Goal: Browse casually

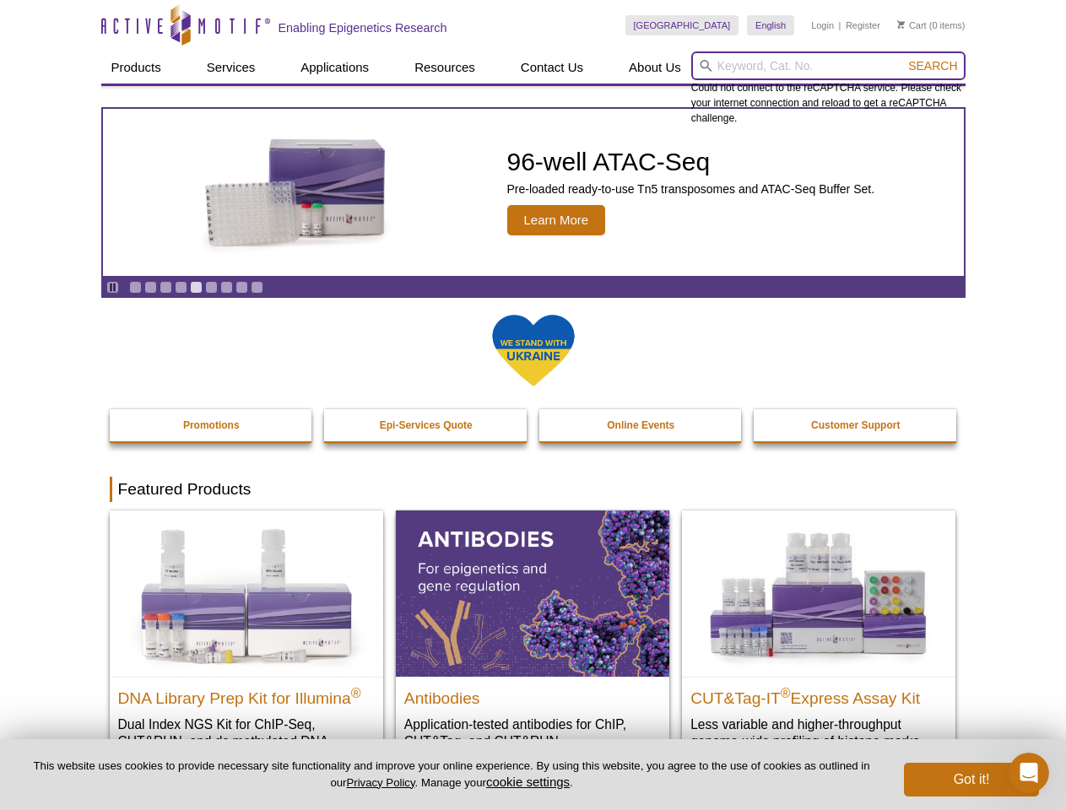
click at [828, 66] on input "search" at bounding box center [828, 65] width 274 height 29
click at [932, 66] on span "Search" at bounding box center [932, 65] width 49 height 13
click at [112, 287] on icon "Pause" at bounding box center [112, 287] width 11 height 11
click at [135, 287] on link "Go to slide 1" at bounding box center [135, 287] width 13 height 13
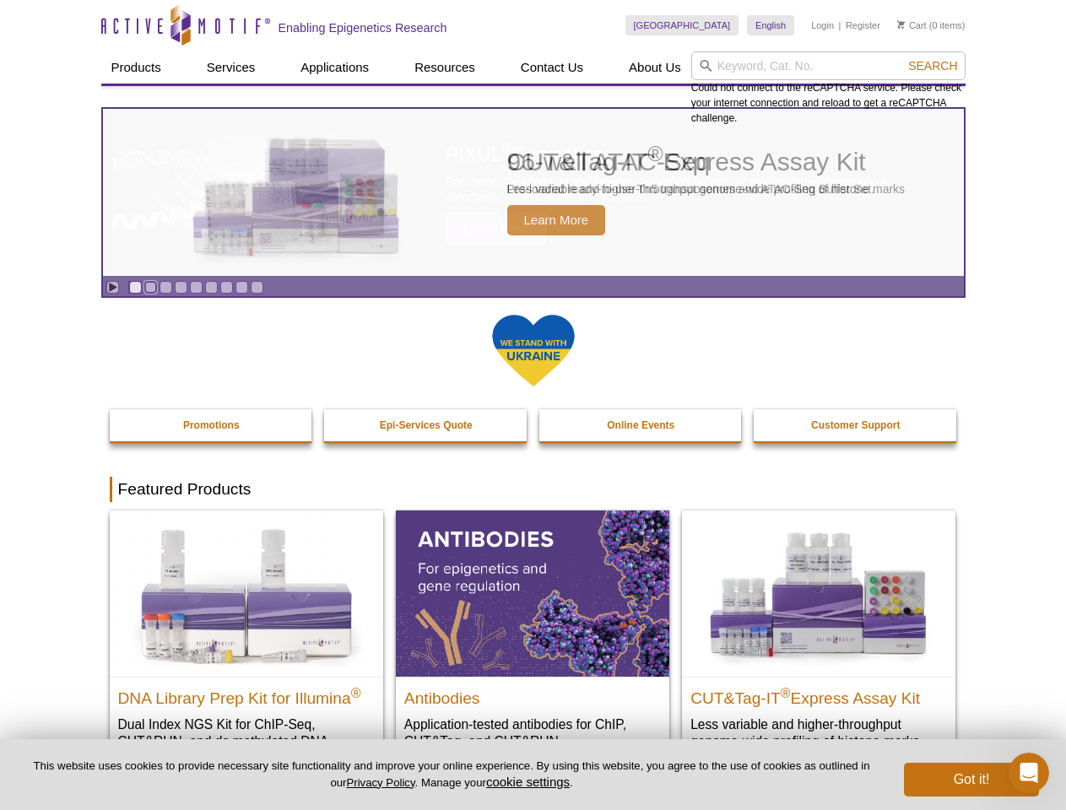
click at [150, 287] on link "Go to slide 2" at bounding box center [150, 287] width 13 height 13
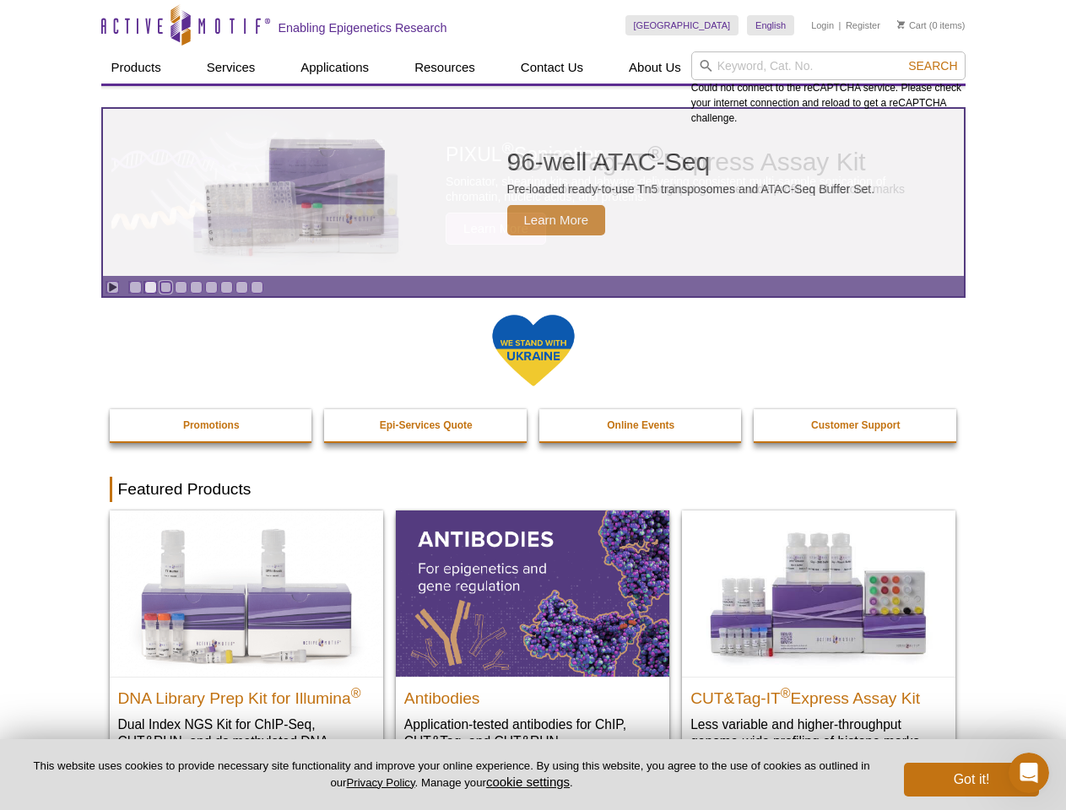
click at [165, 287] on link "Go to slide 3" at bounding box center [165, 287] width 13 height 13
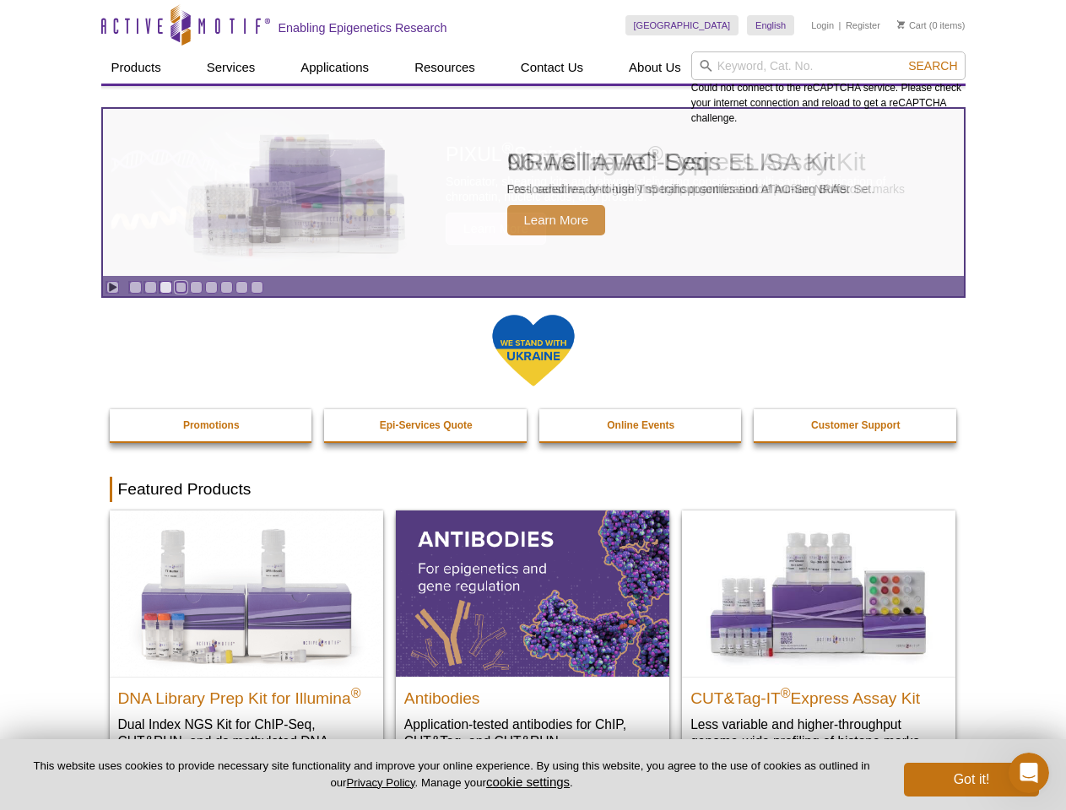
click at [181, 287] on link "Go to slide 4" at bounding box center [181, 287] width 13 height 13
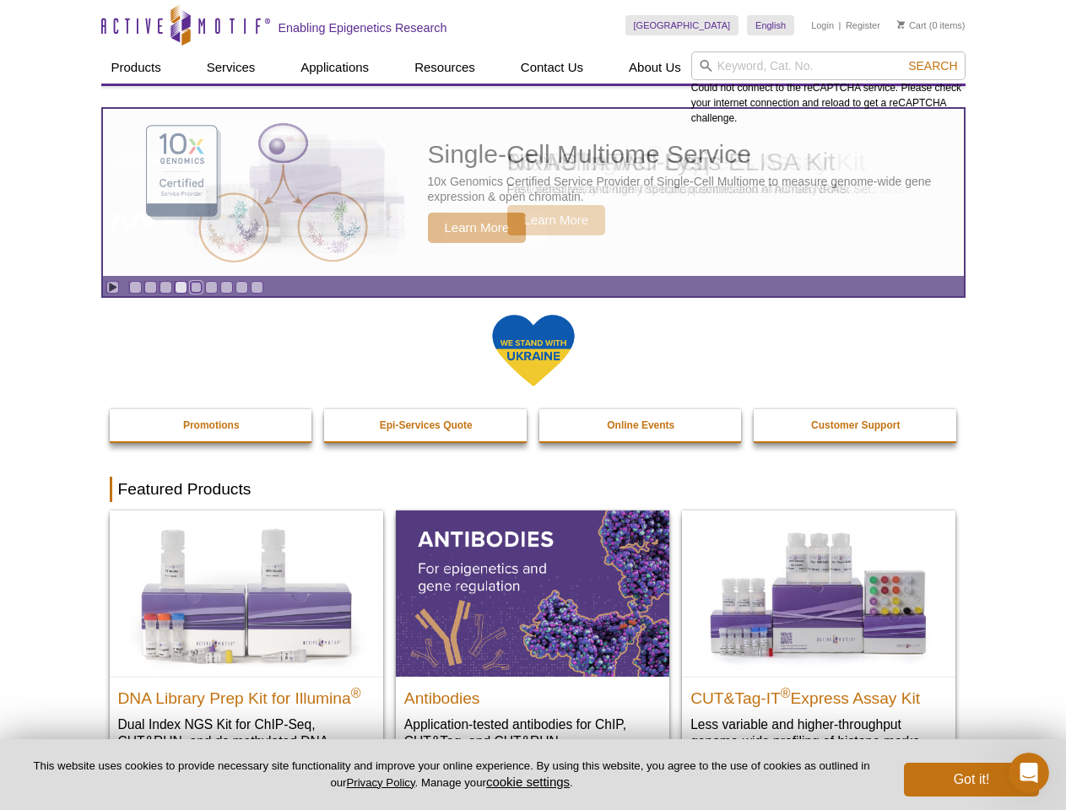
click at [196, 287] on link "Go to slide 5" at bounding box center [196, 287] width 13 height 13
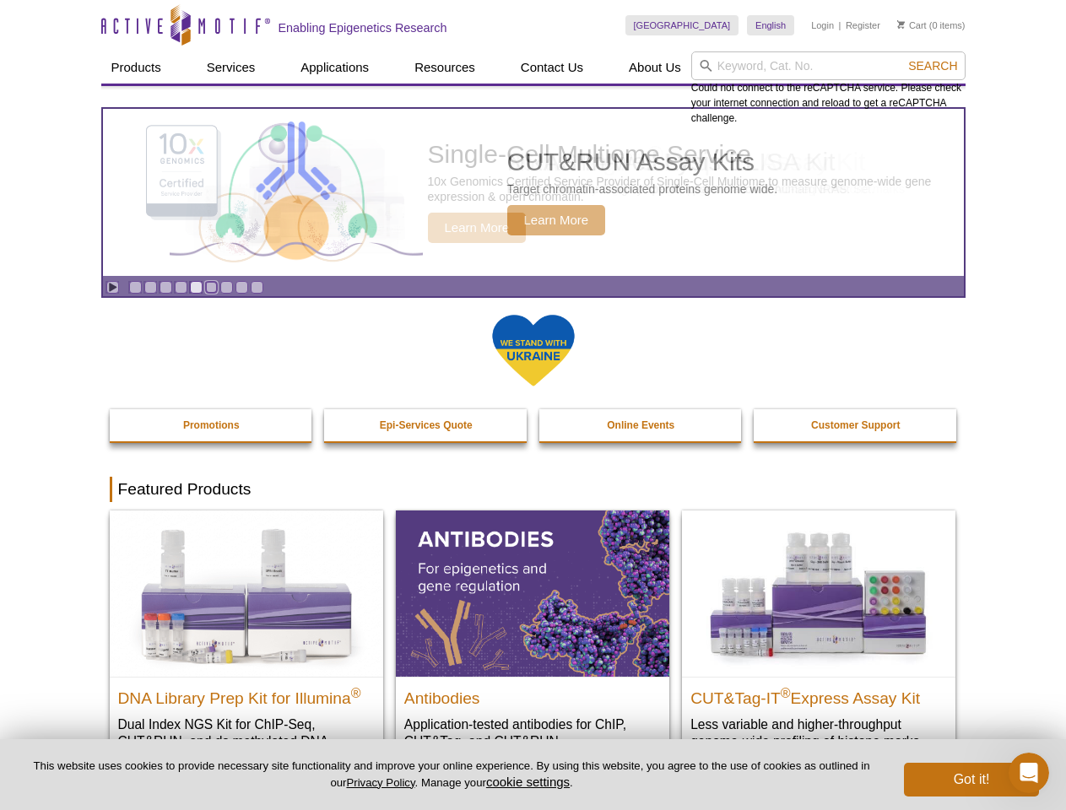
click at [211, 287] on link "Go to slide 6" at bounding box center [211, 287] width 13 height 13
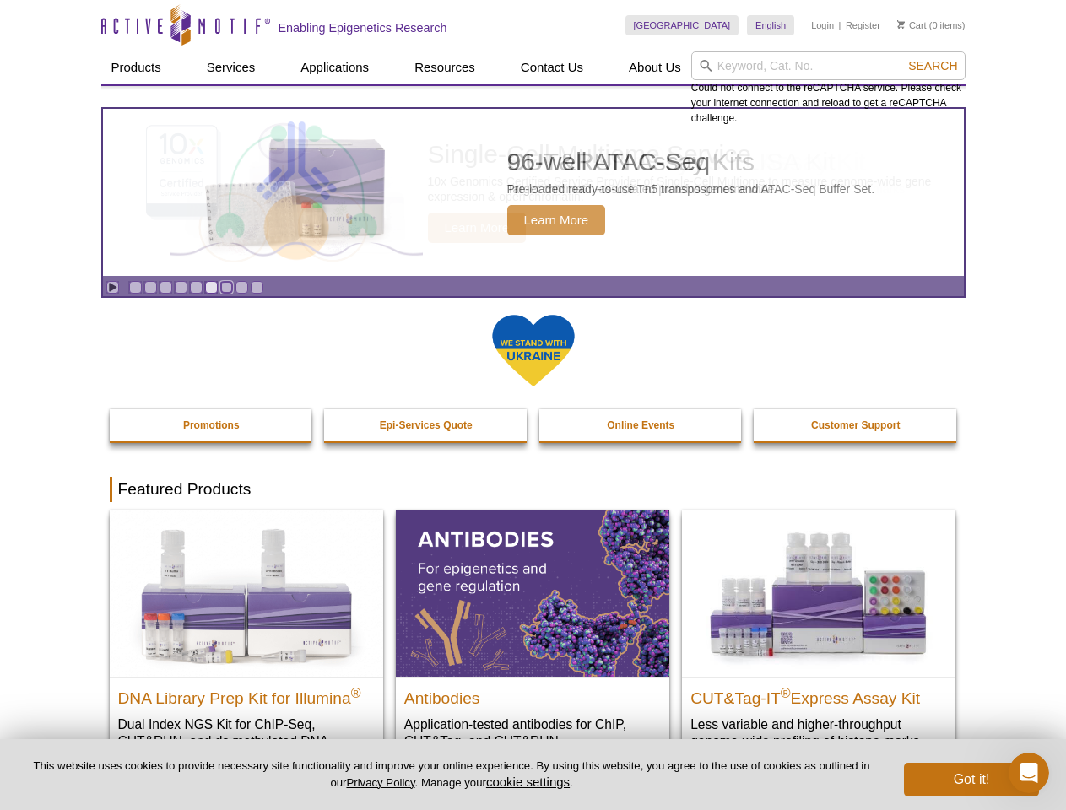
click at [226, 287] on link "Go to slide 7" at bounding box center [226, 287] width 13 height 13
